Goal: Task Accomplishment & Management: Complete application form

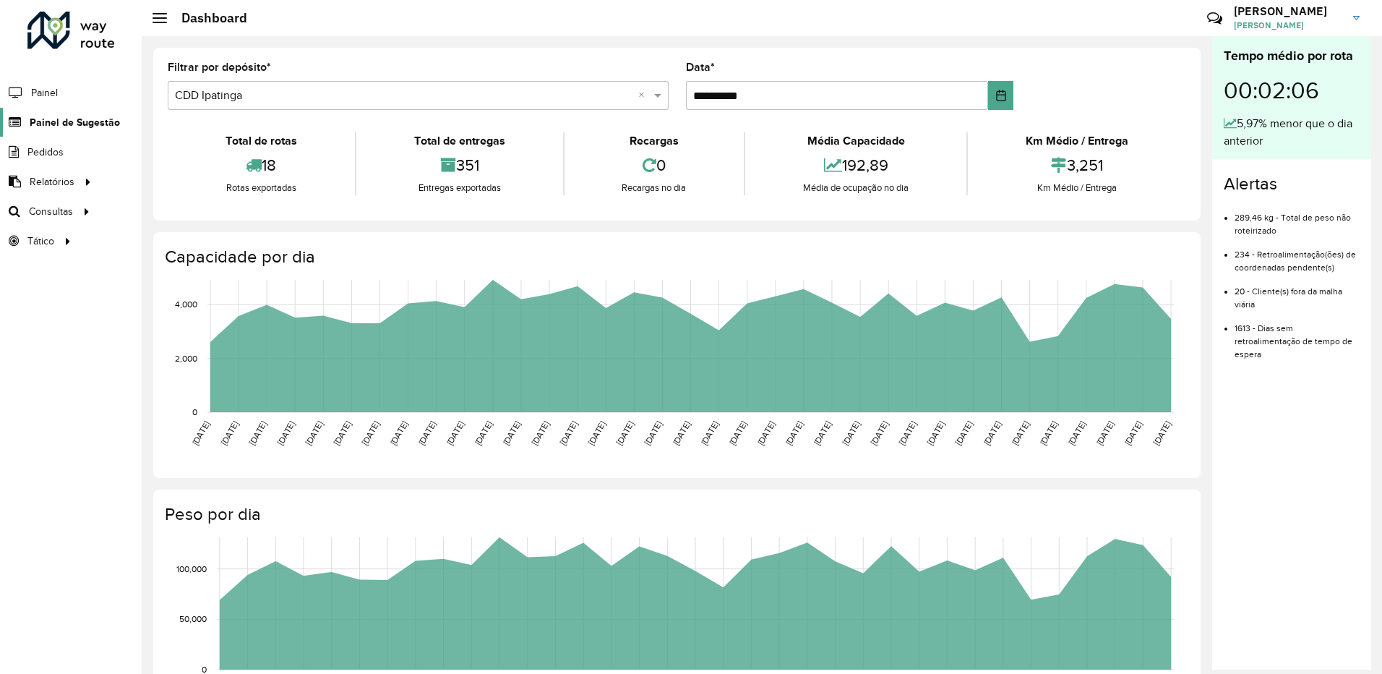
click at [95, 115] on span "Painel de Sugestão" at bounding box center [75, 122] width 90 height 15
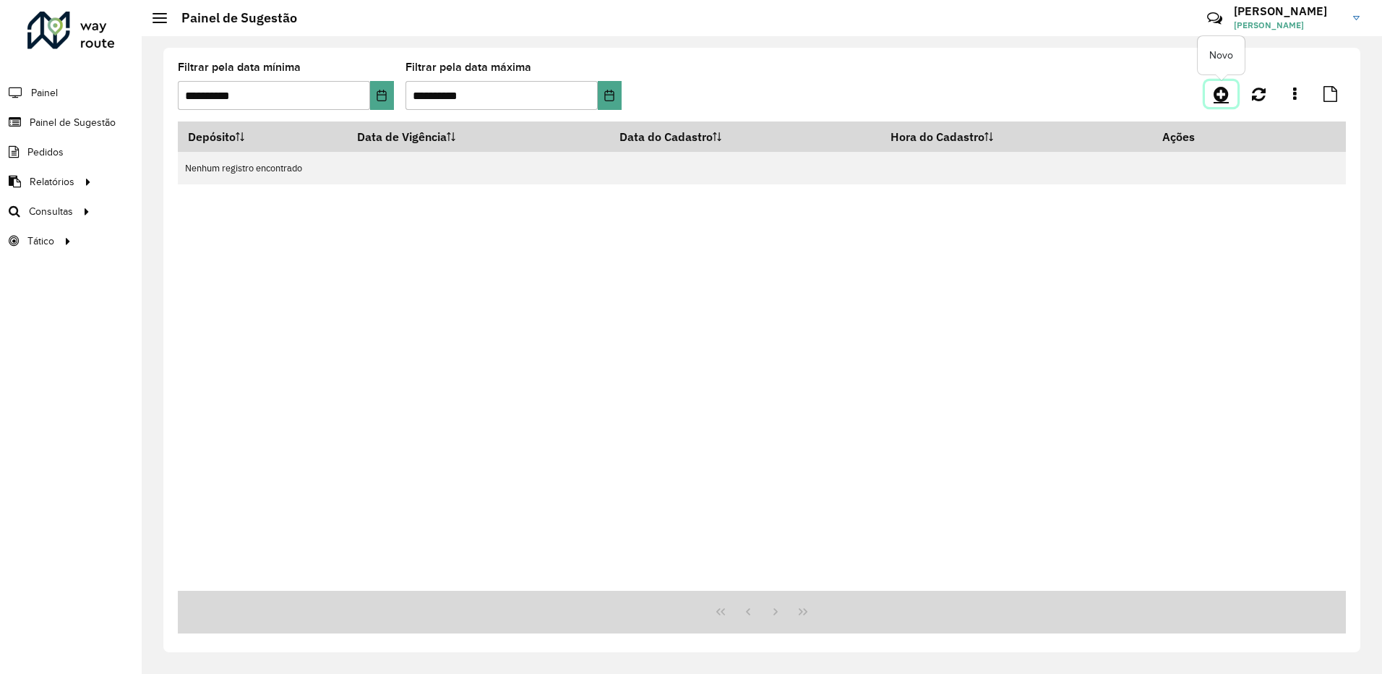
click at [1220, 89] on icon at bounding box center [1221, 93] width 15 height 17
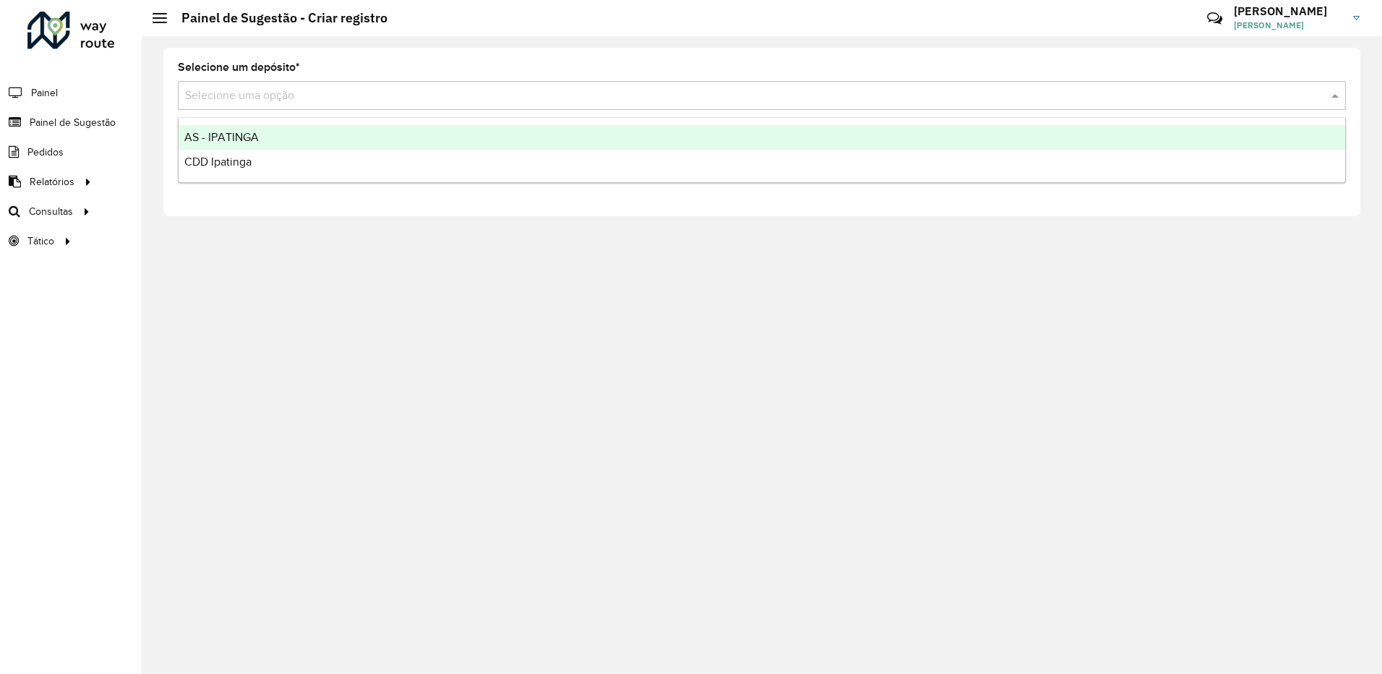
click at [367, 90] on input "text" at bounding box center [747, 95] width 1125 height 17
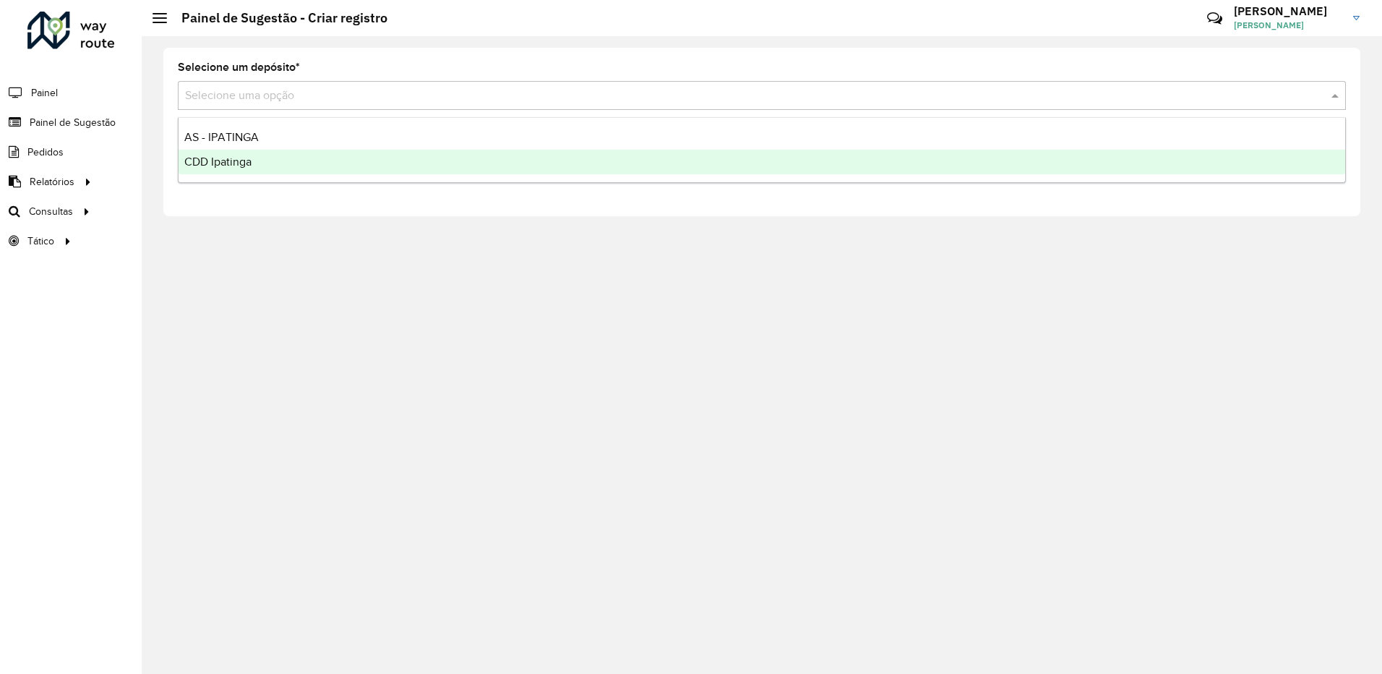
click at [275, 166] on div "CDD Ipatinga" at bounding box center [762, 162] width 1167 height 25
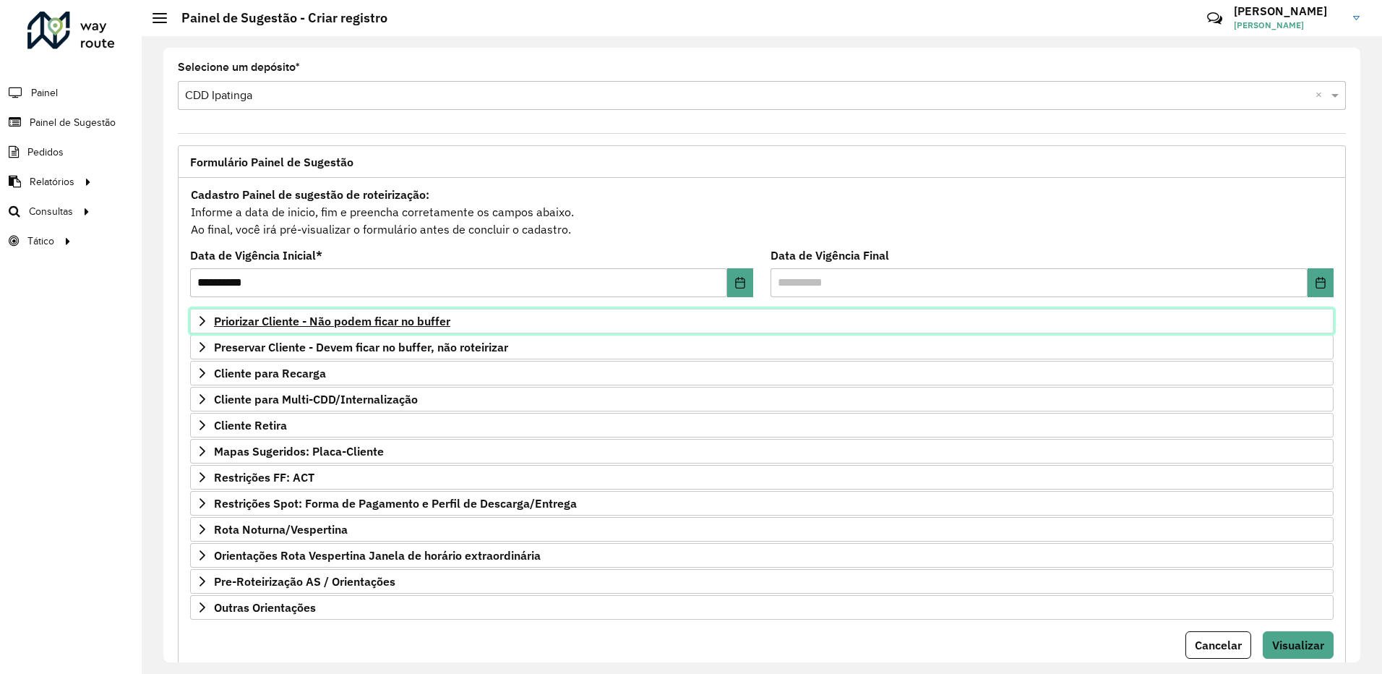
click at [511, 329] on link "Priorizar Cliente - Não podem ficar no buffer" at bounding box center [761, 321] width 1143 height 25
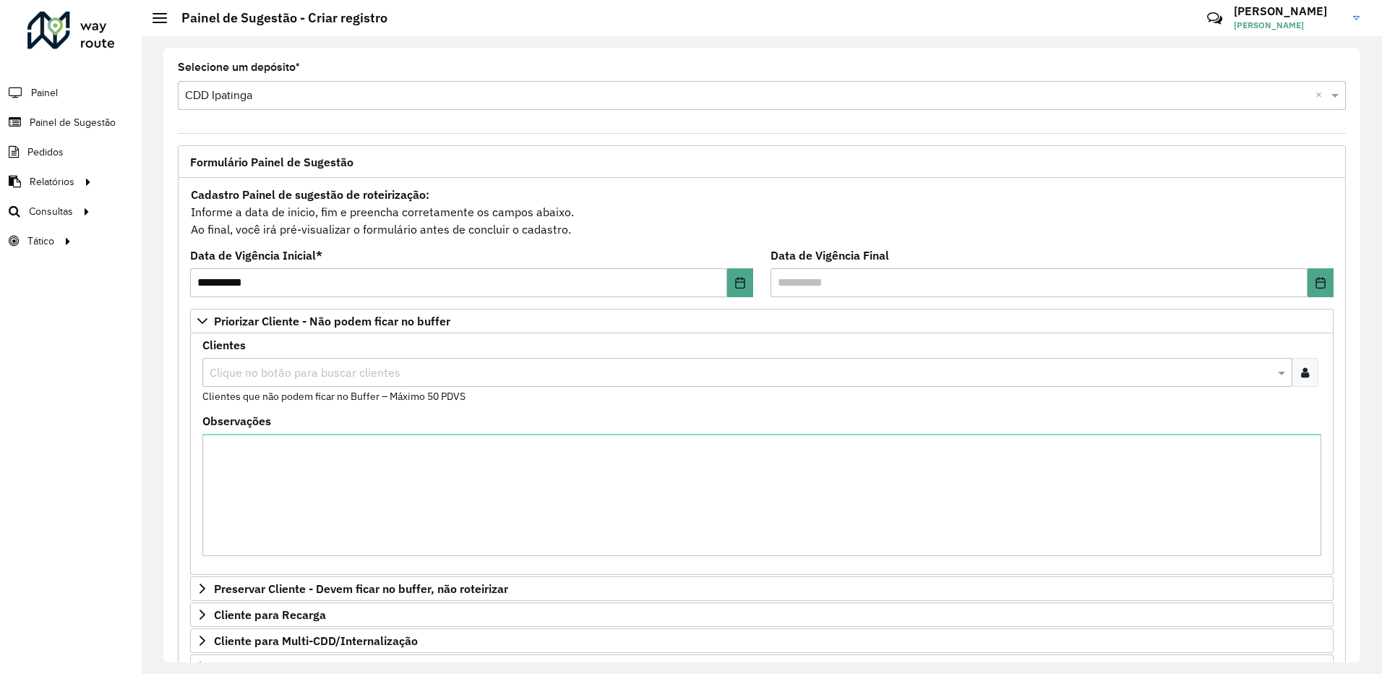
click at [343, 373] on input "text" at bounding box center [740, 372] width 1068 height 17
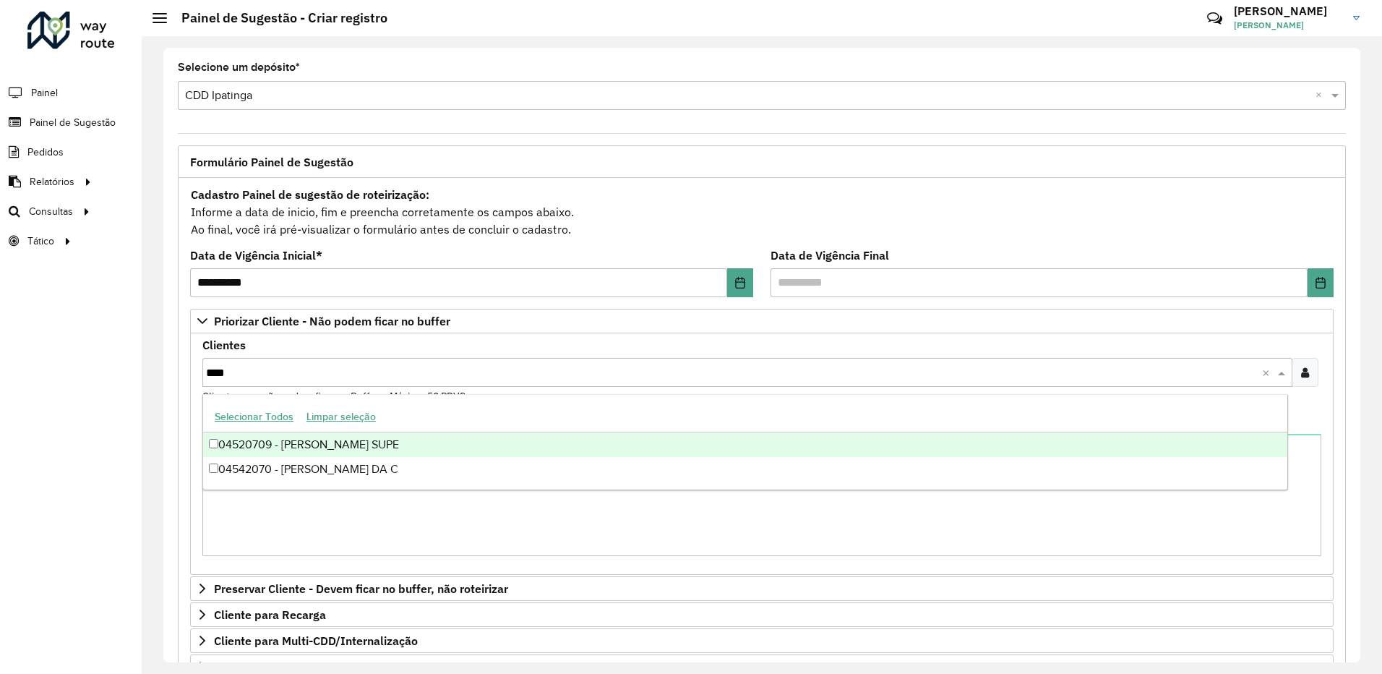
type input "*****"
click at [458, 447] on div "04520709 - [PERSON_NAME] SUPE" at bounding box center [745, 444] width 1084 height 25
type input "*****"
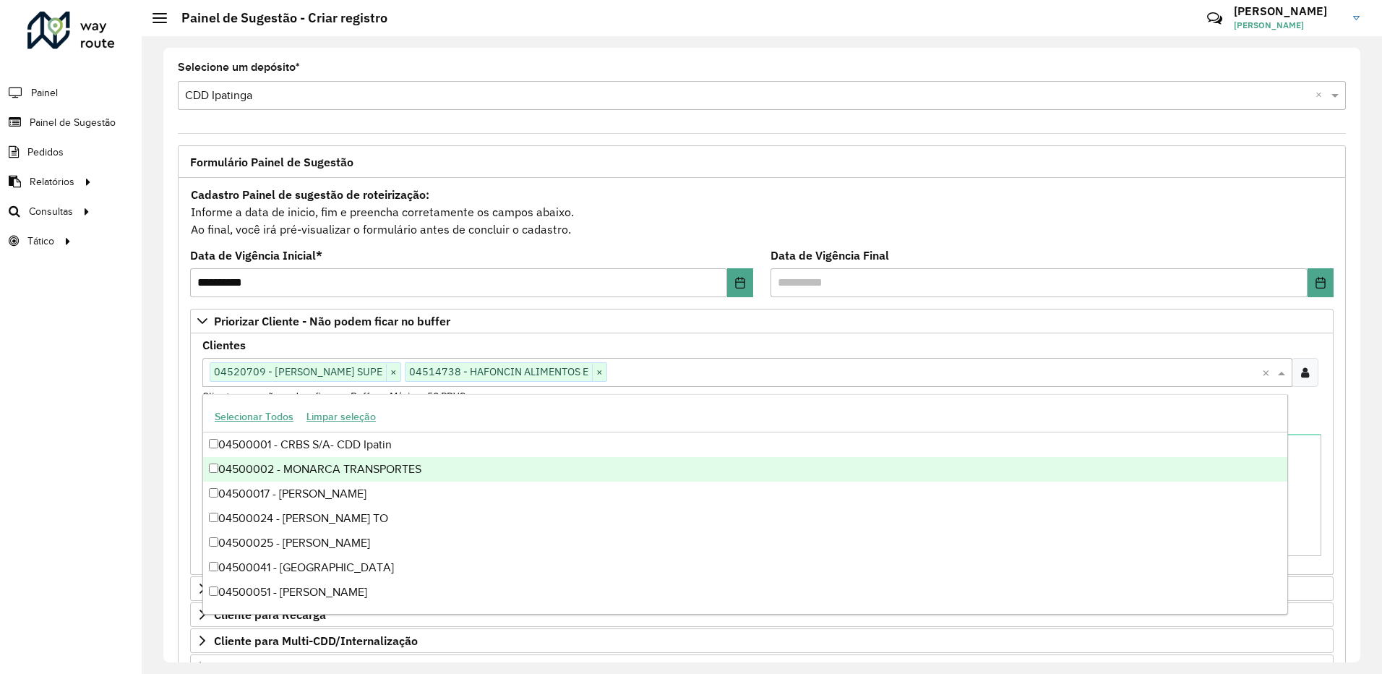
click at [1323, 406] on formly-field "Clientes Clique no botão para buscar clientes 04520709 - [PERSON_NAME] SUPE × 0…" at bounding box center [762, 378] width 1136 height 76
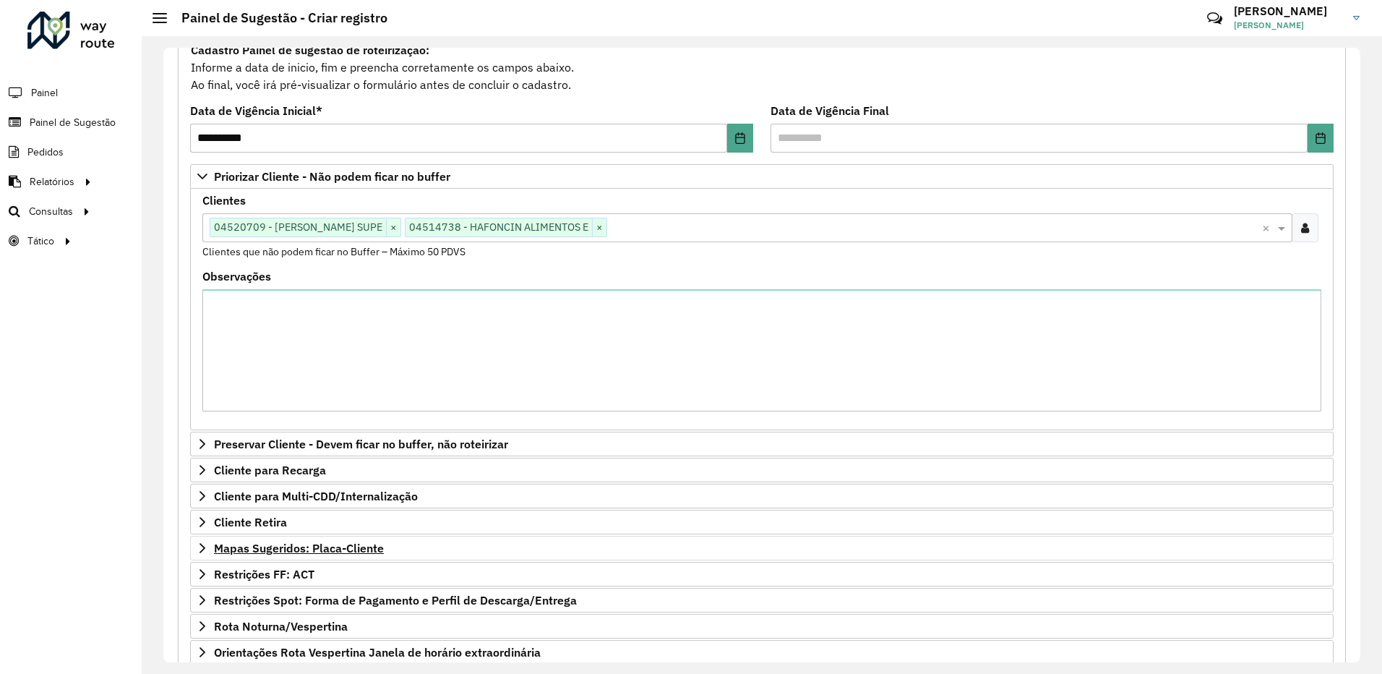
scroll to position [288, 0]
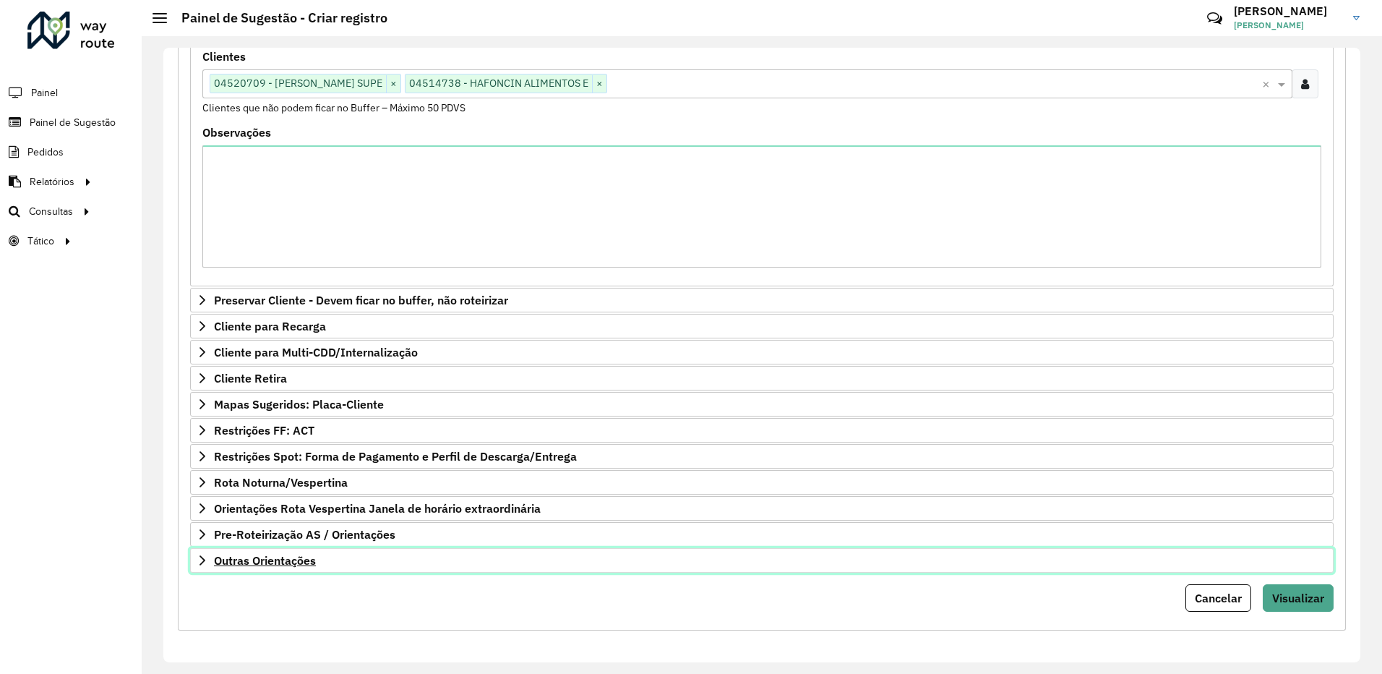
click at [431, 560] on link "Outras Orientações" at bounding box center [761, 560] width 1143 height 25
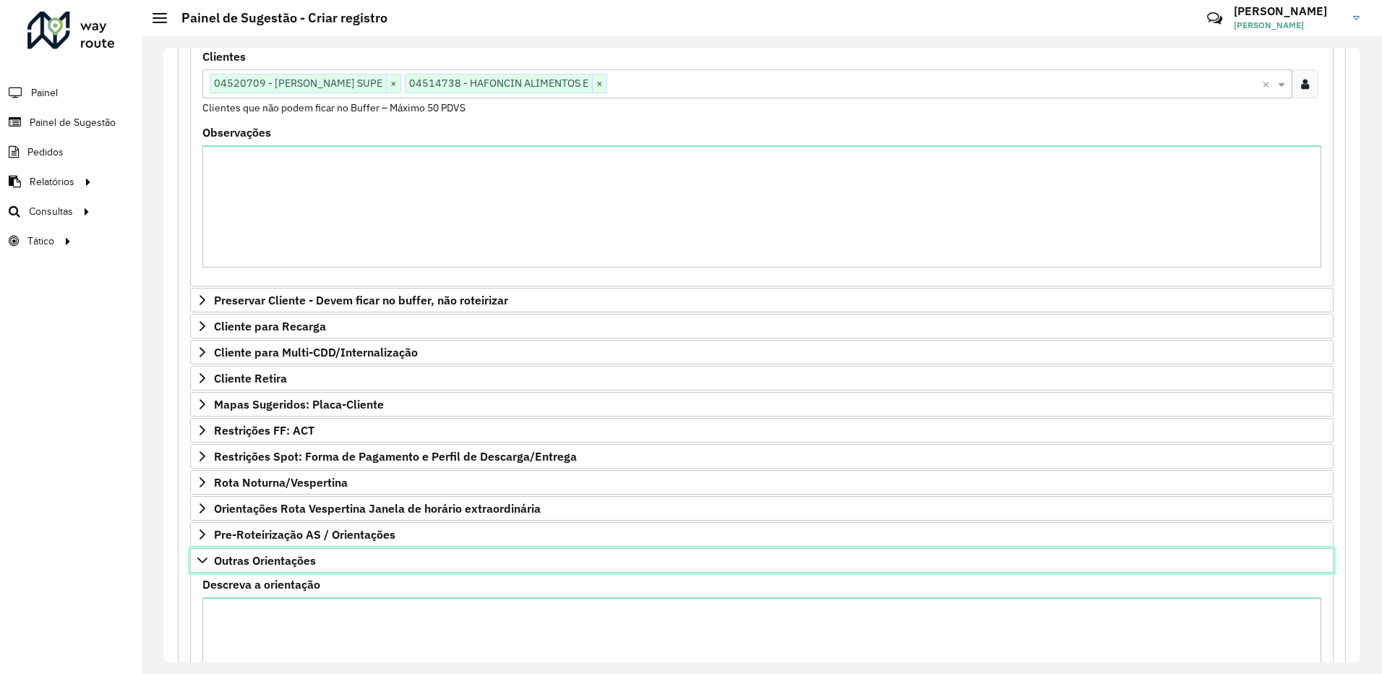
scroll to position [454, 0]
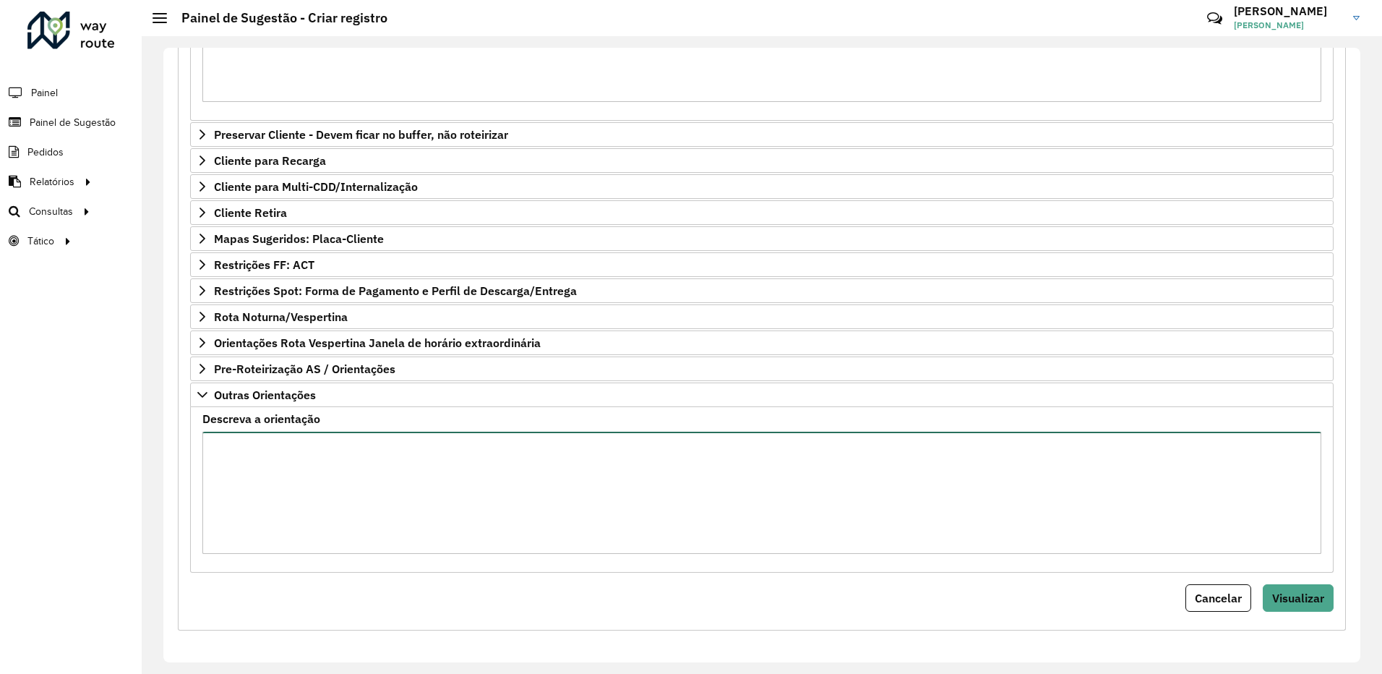
click at [385, 482] on textarea "Descreva a orientação" at bounding box center [761, 492] width 1119 height 122
type textarea "**********"
click at [1300, 594] on span "Visualizar" at bounding box center [1298, 598] width 52 height 14
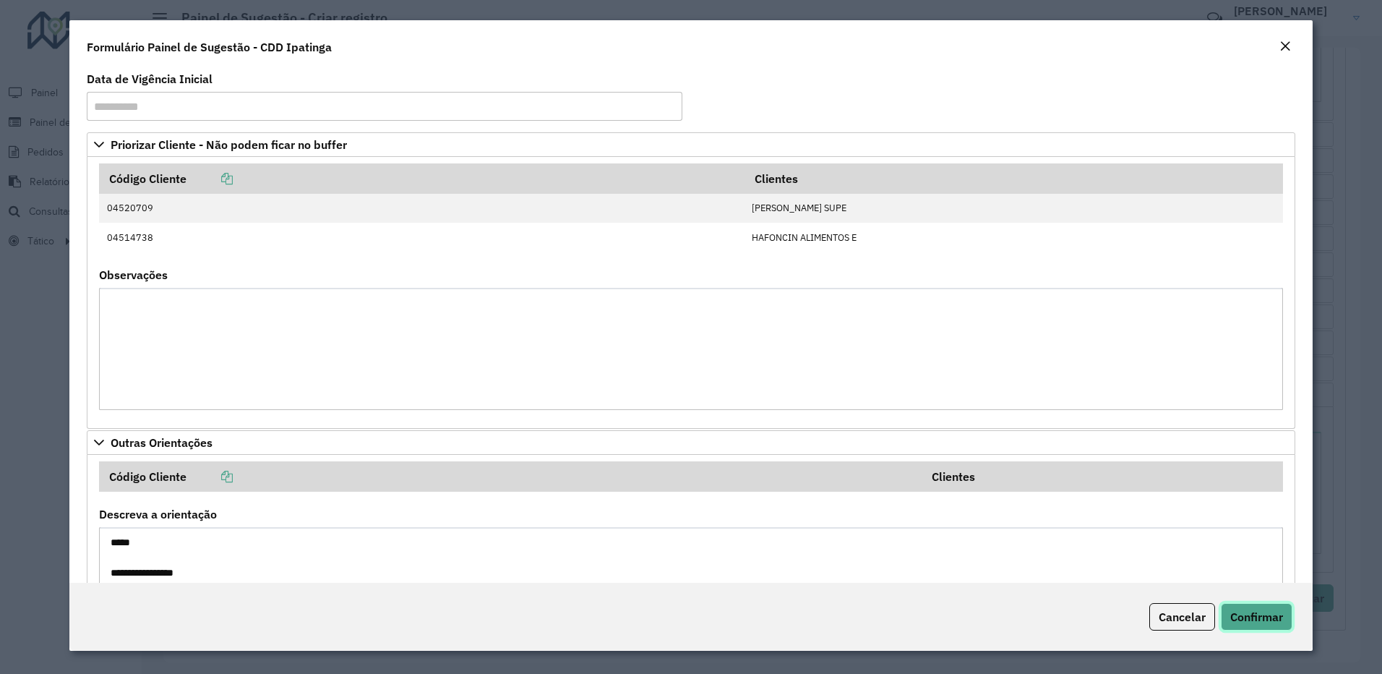
click at [1261, 609] on span "Confirmar" at bounding box center [1256, 616] width 53 height 14
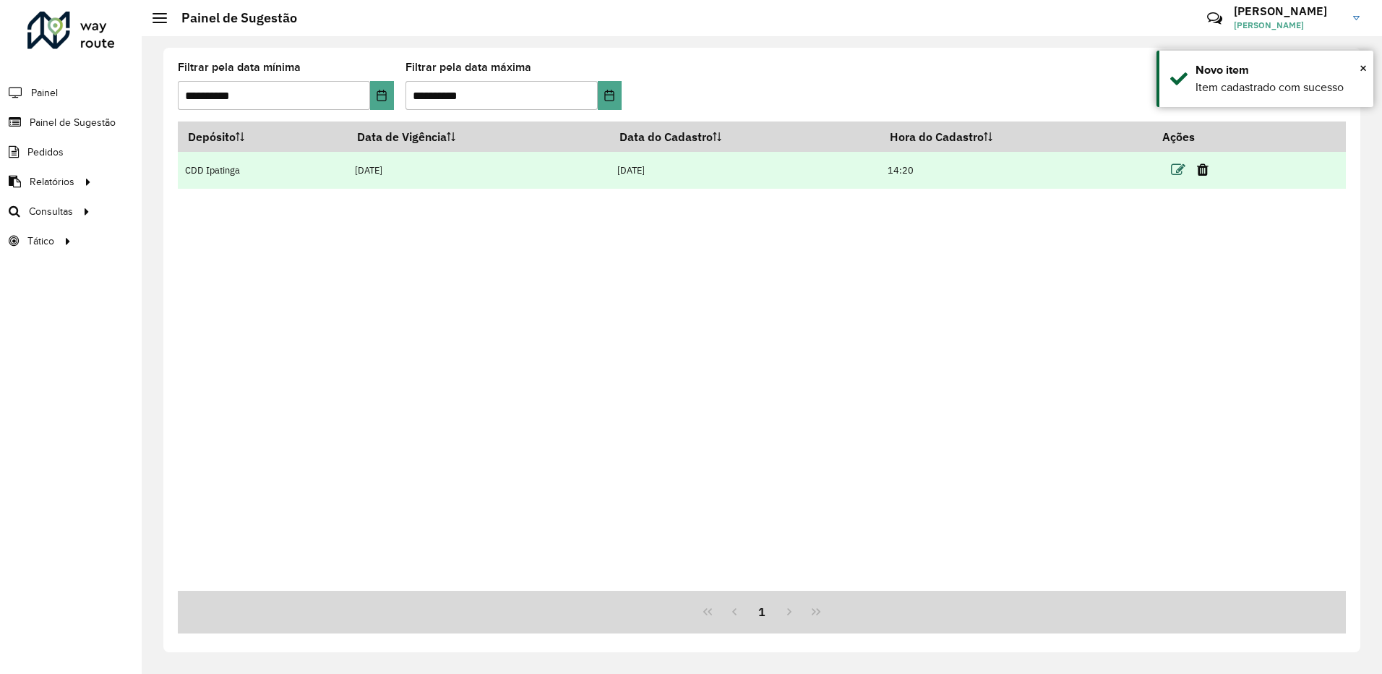
click at [1182, 173] on icon at bounding box center [1178, 170] width 14 height 14
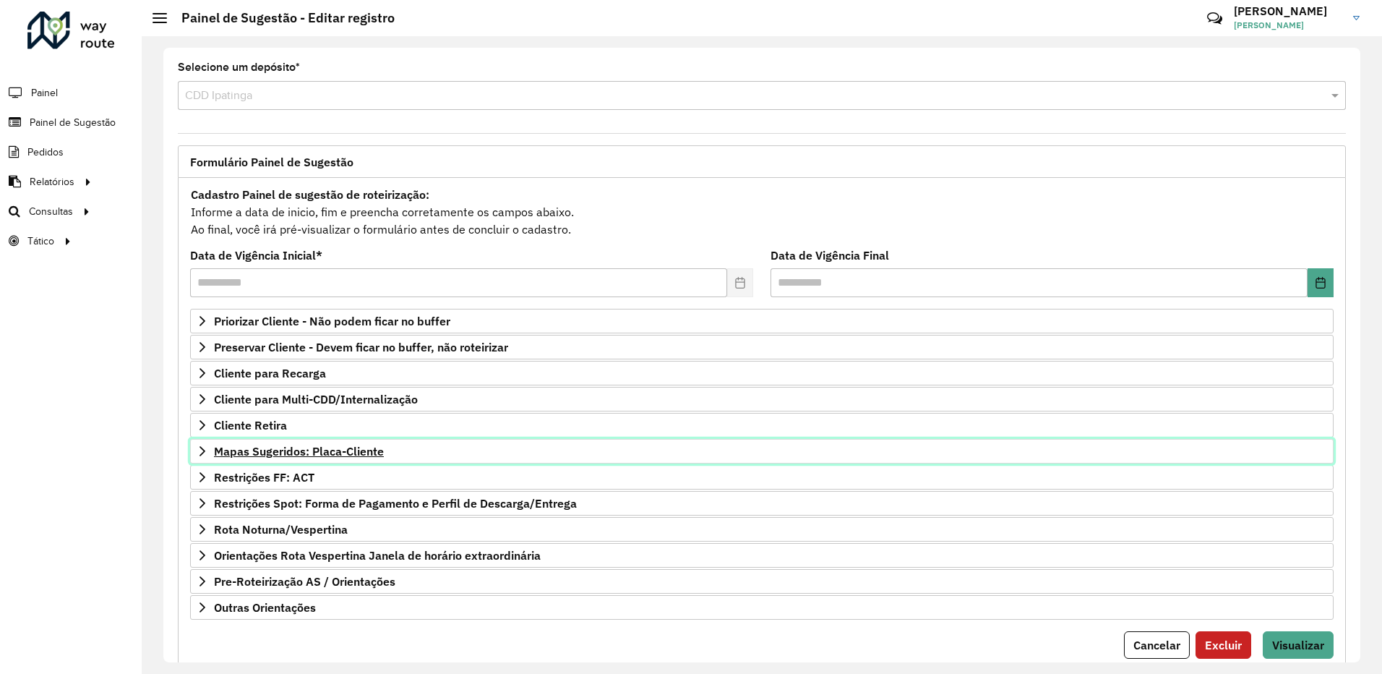
click at [372, 452] on span "Mapas Sugeridos: Placa-Cliente" at bounding box center [299, 451] width 170 height 12
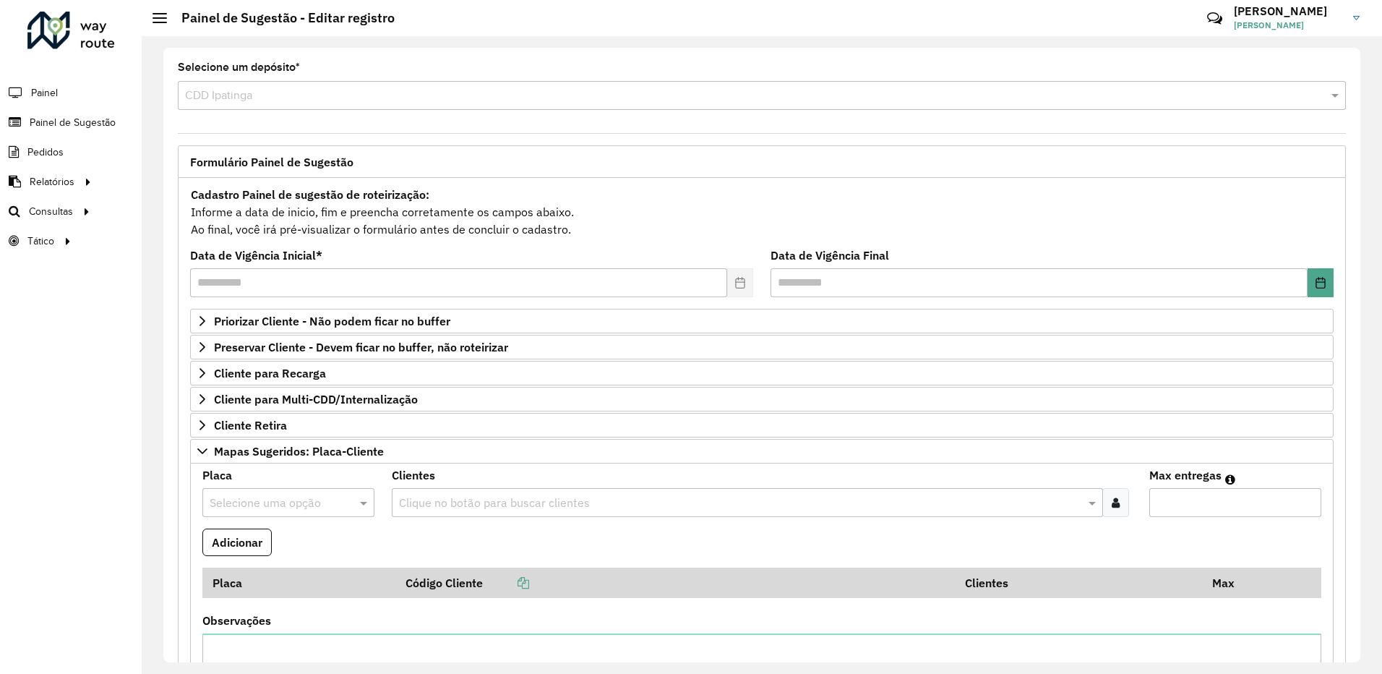
click at [269, 510] on input "text" at bounding box center [274, 502] width 129 height 17
type input "*******"
click at [299, 460] on div "GXS1G57" at bounding box center [288, 467] width 170 height 25
click at [495, 497] on input "text" at bounding box center [740, 502] width 690 height 17
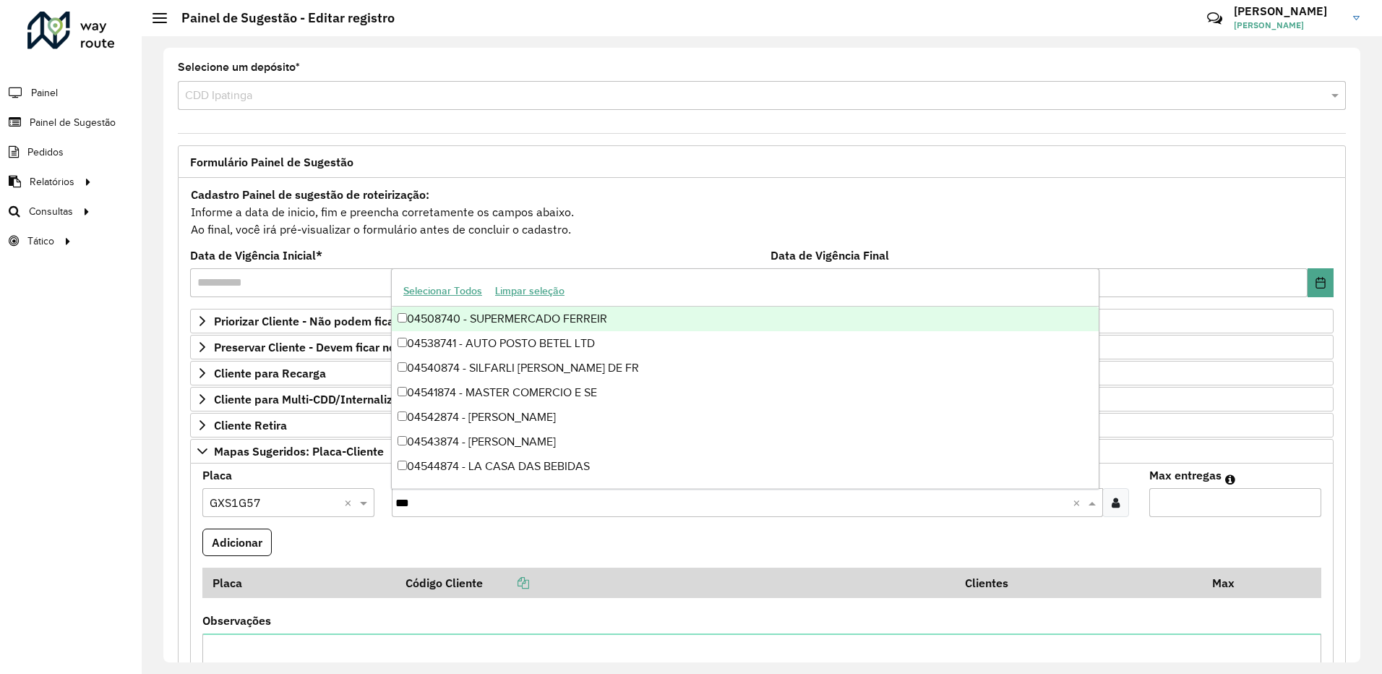
type input "****"
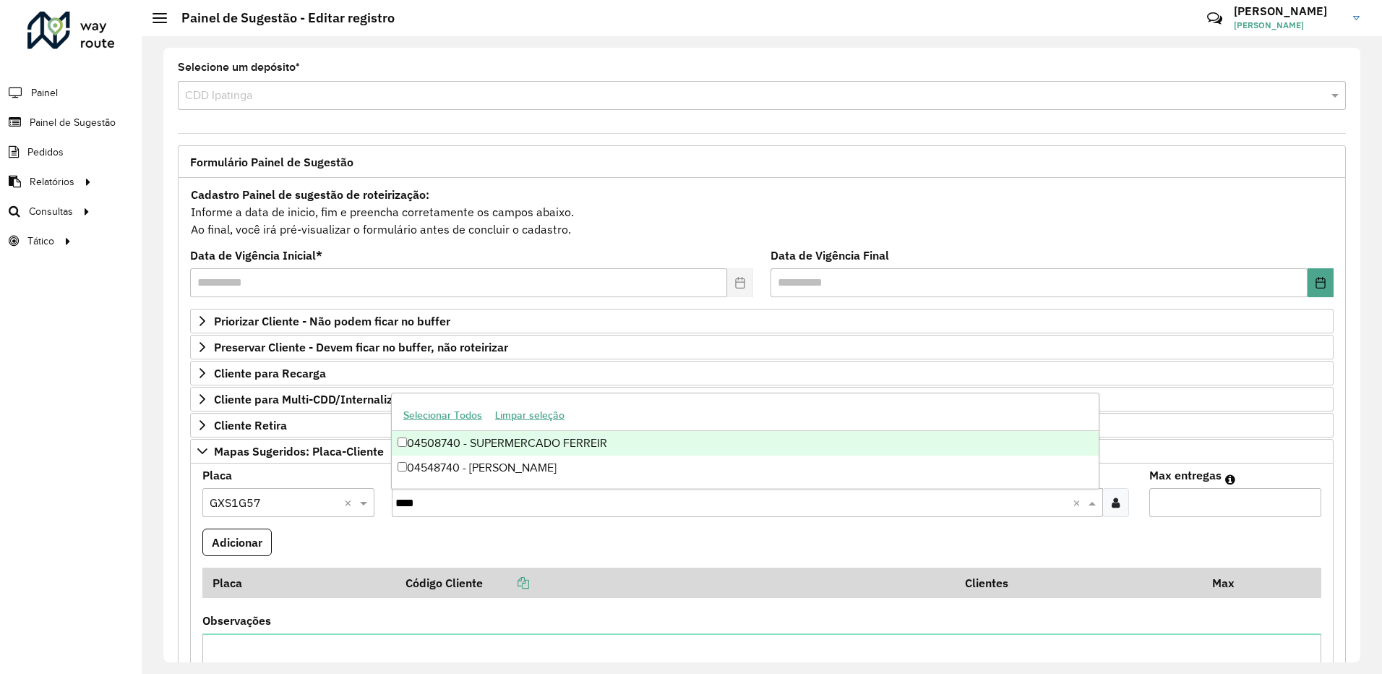
click at [536, 443] on div "04508740 - SUPERMERCADO FERREIR" at bounding box center [745, 443] width 707 height 25
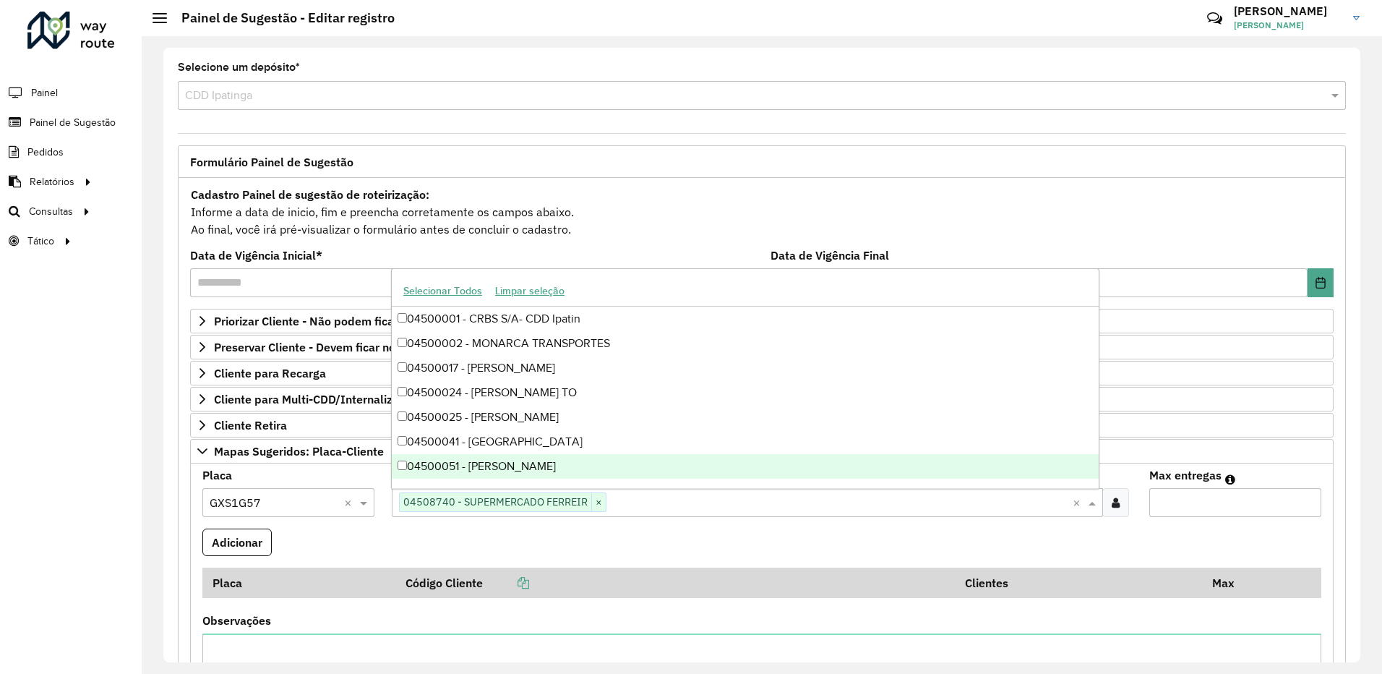
click at [1177, 504] on input "Max entregas" at bounding box center [1235, 502] width 172 height 29
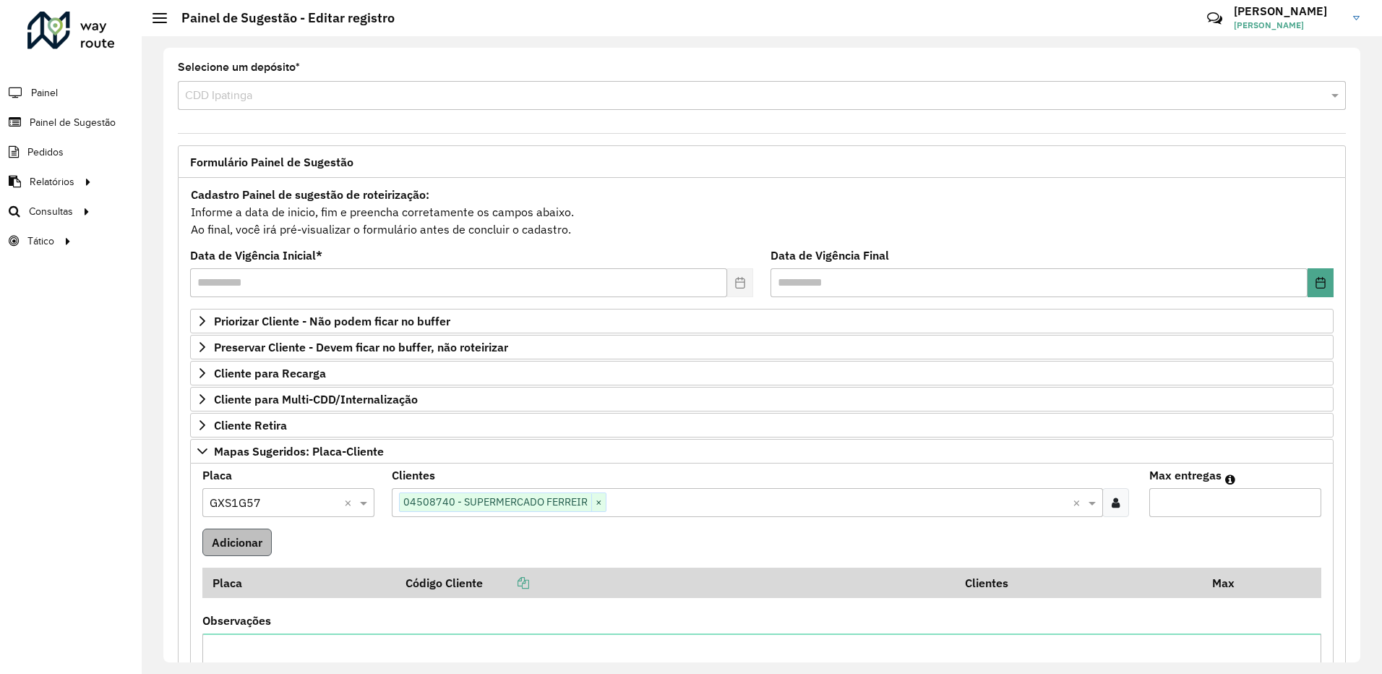
type input "**"
click at [249, 549] on button "Adicionar" at bounding box center [236, 541] width 69 height 27
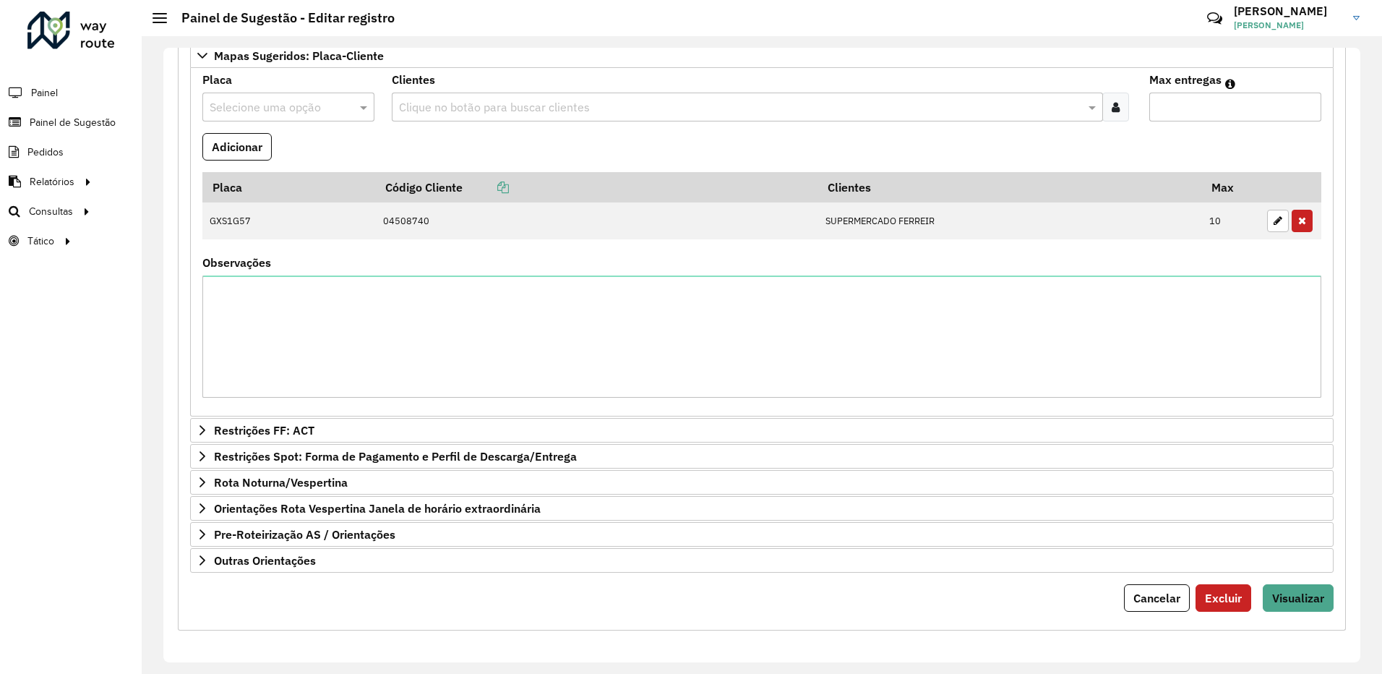
scroll to position [395, 0]
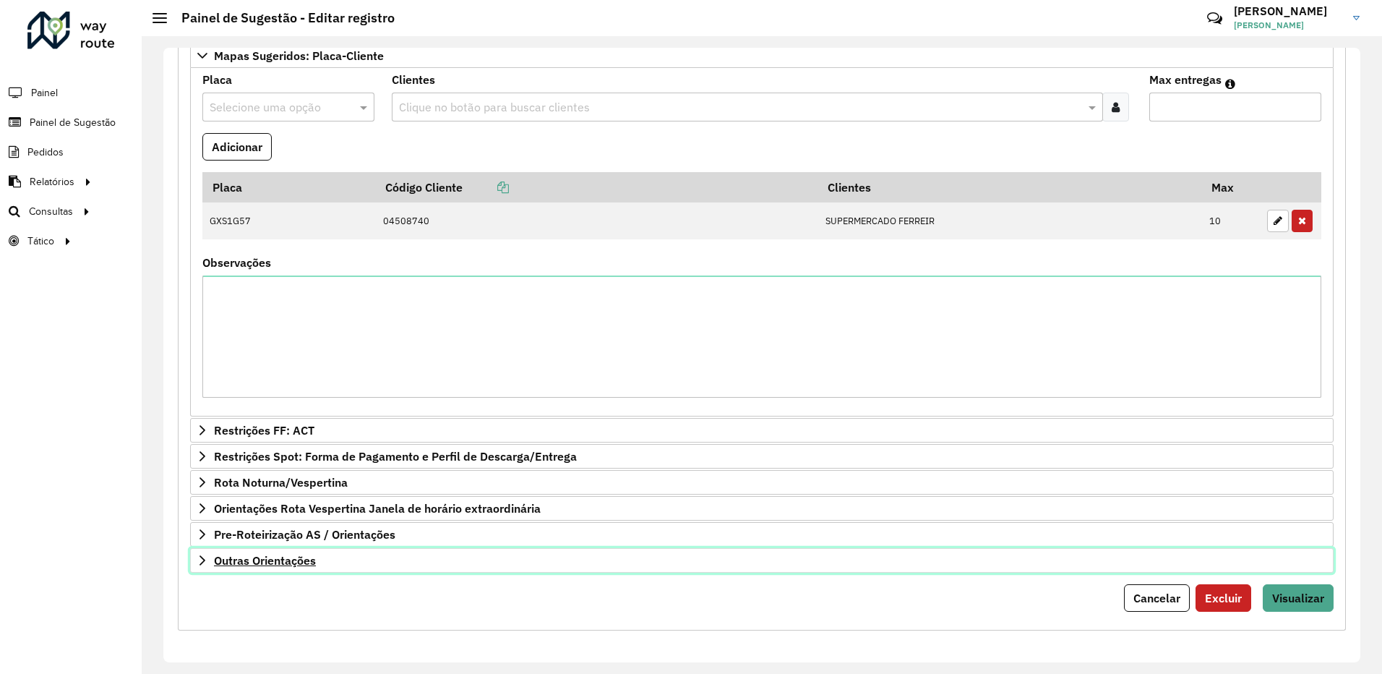
click at [542, 567] on link "Outras Orientações" at bounding box center [761, 560] width 1143 height 25
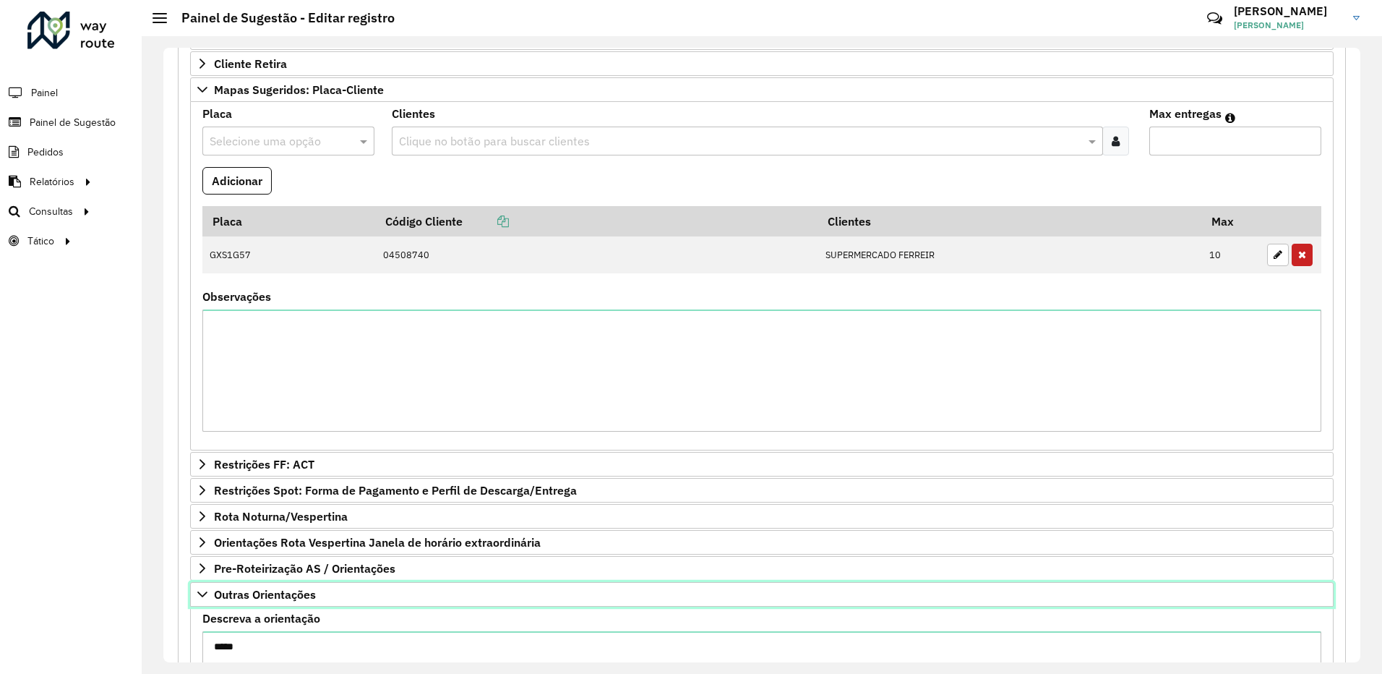
scroll to position [561, 0]
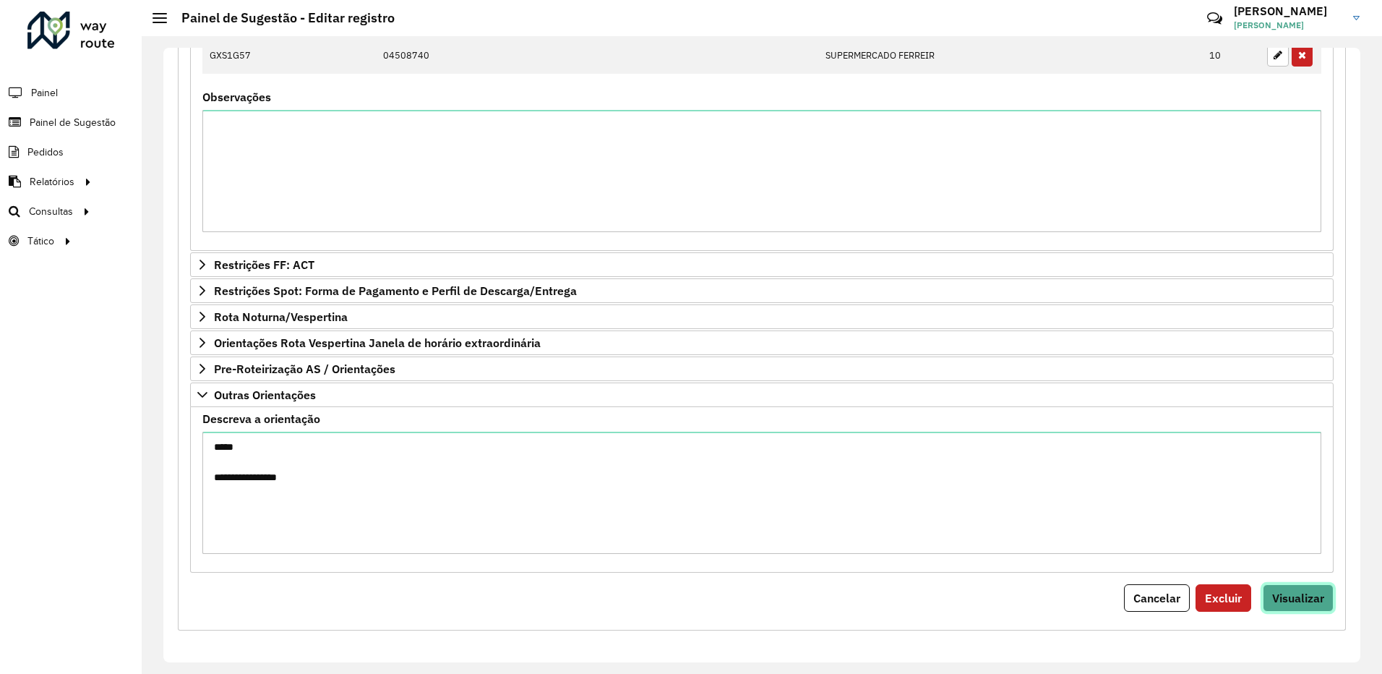
click at [1296, 607] on button "Visualizar" at bounding box center [1298, 597] width 71 height 27
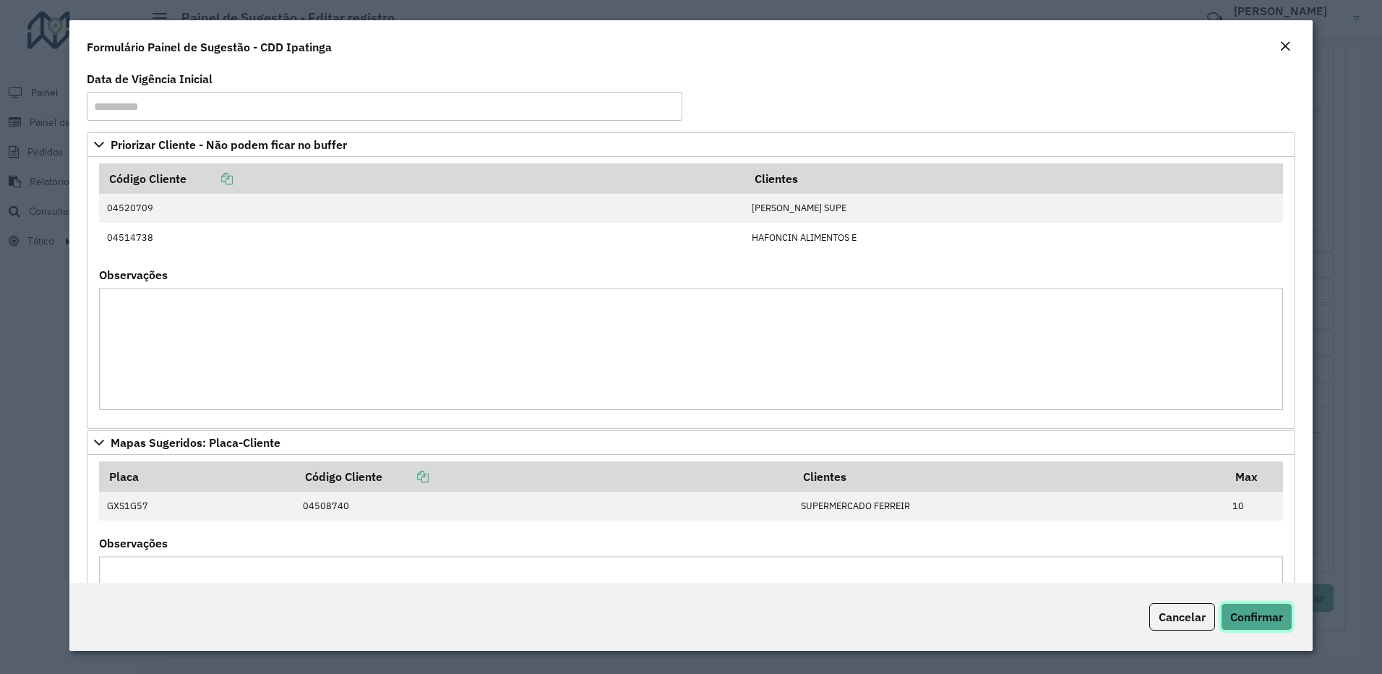
click at [1267, 610] on span "Confirmar" at bounding box center [1256, 616] width 53 height 14
